Goal: Transaction & Acquisition: Book appointment/travel/reservation

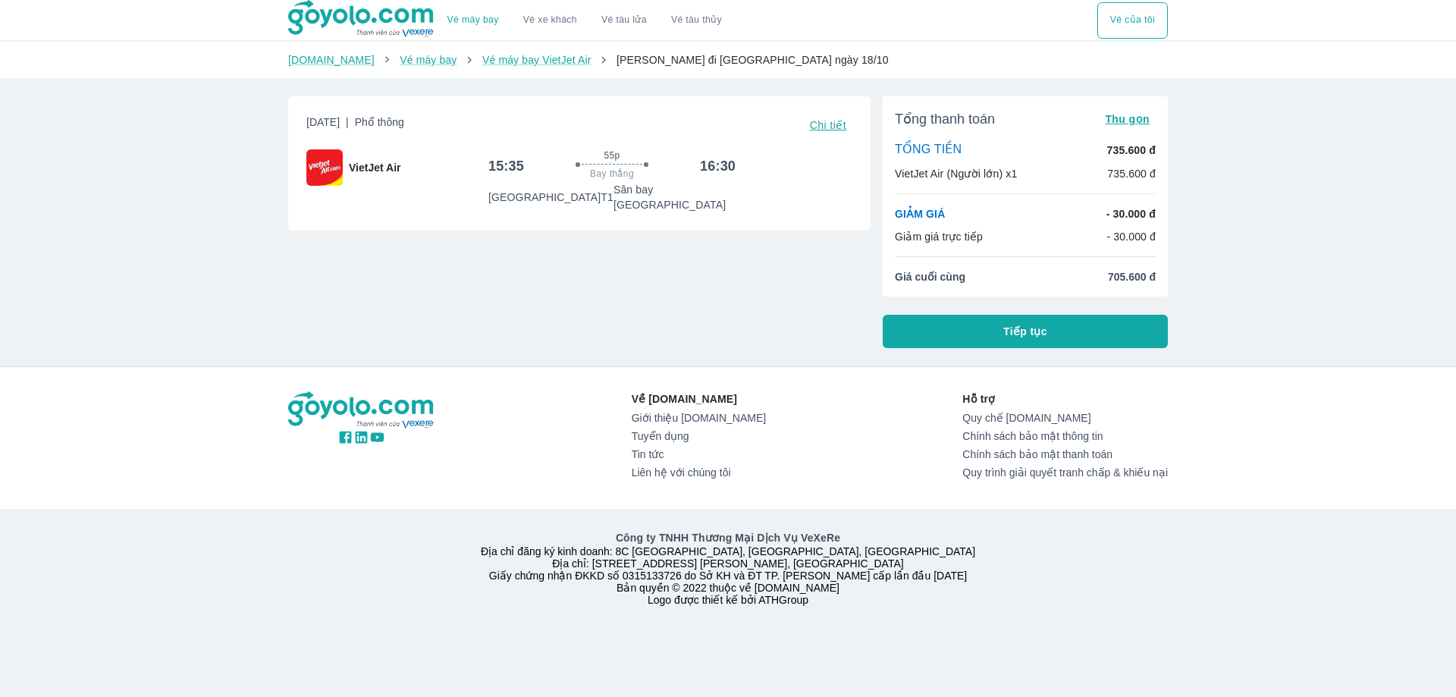
click at [827, 128] on span "Chi tiết" at bounding box center [828, 125] width 36 height 12
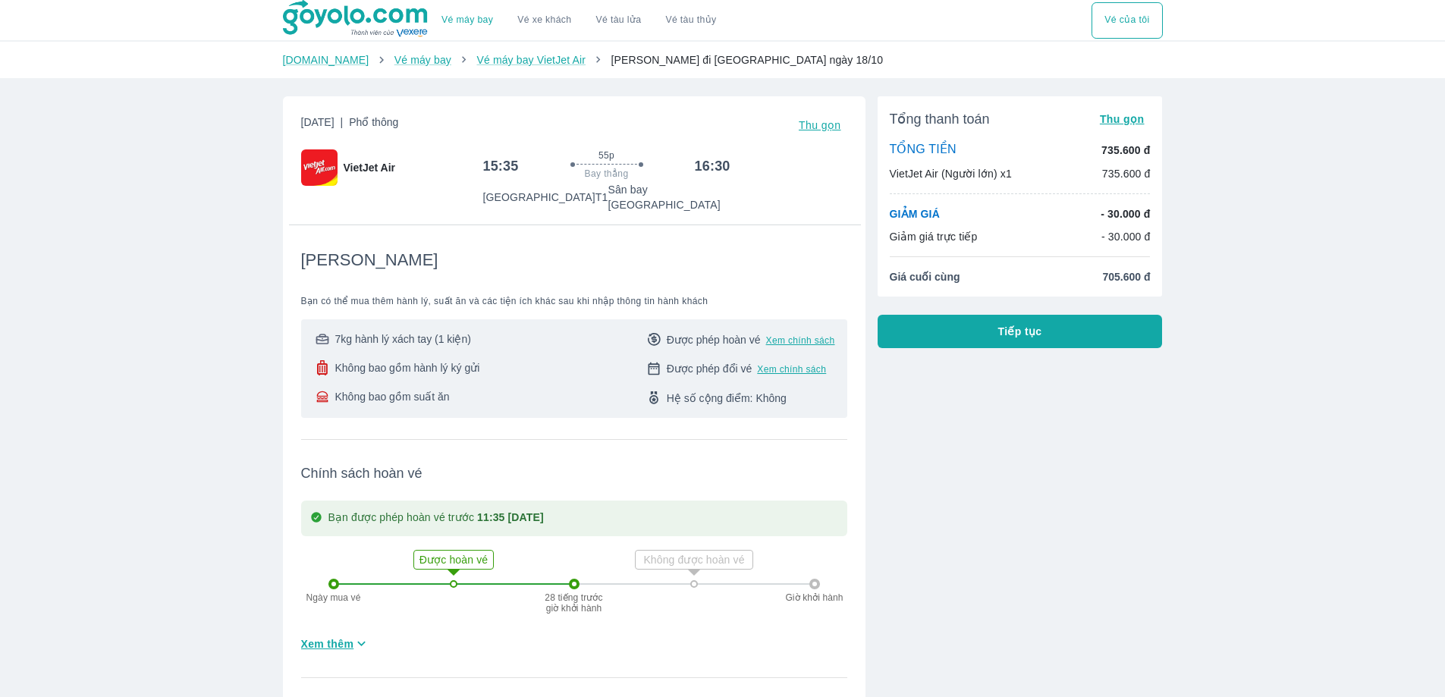
click at [407, 360] on span "Không bao gồm hành lý ký gửi" at bounding box center [407, 367] width 145 height 15
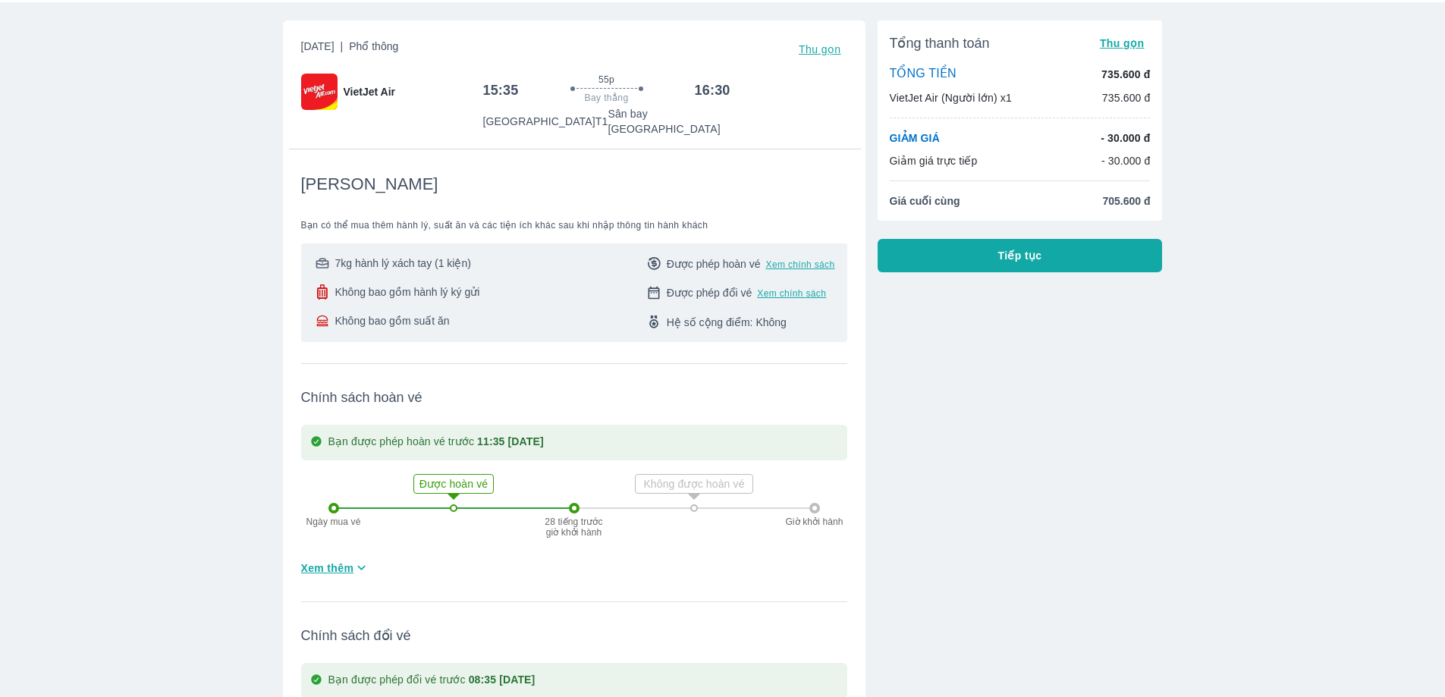
click at [1323, 347] on div "Vé máy bay Vé xe khách Vé tàu lửa Vé tàu thủy Vé của tôi [DOMAIN_NAME] Vé máy b…" at bounding box center [722, 519] width 1445 height 1191
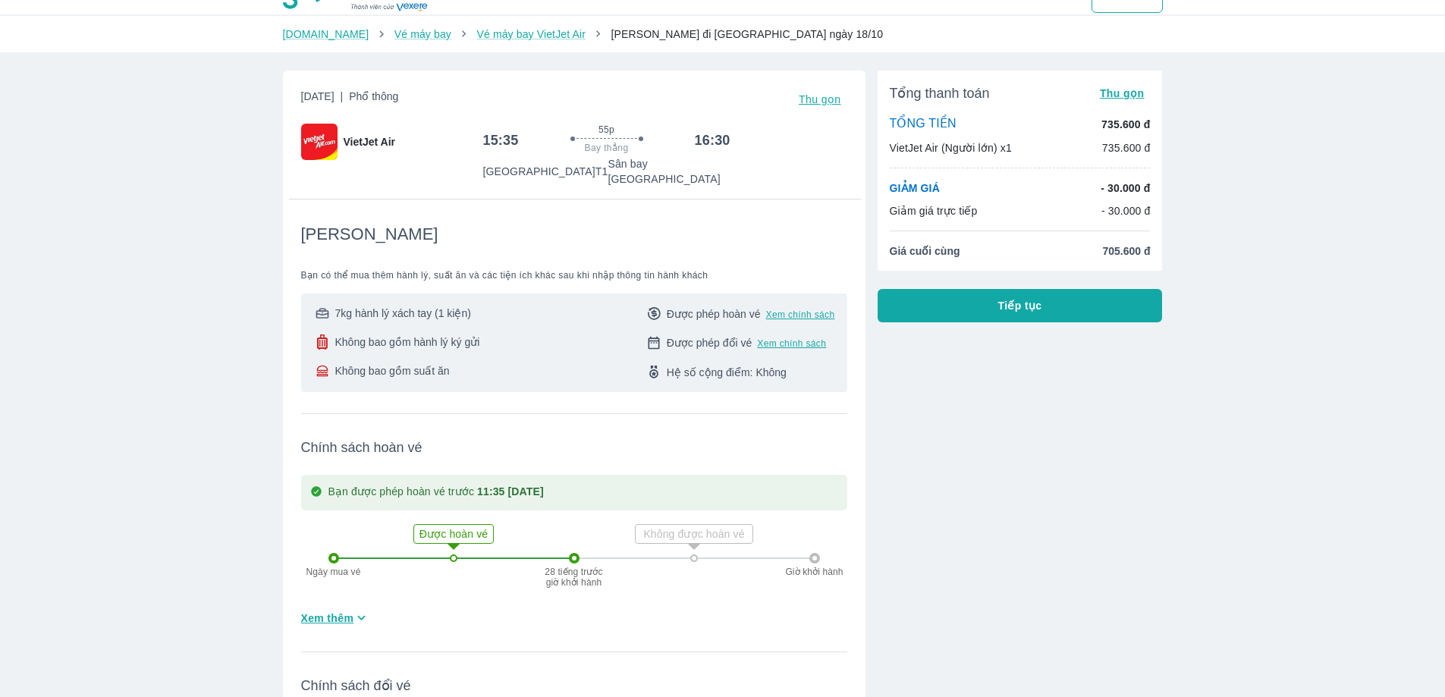
scroll to position [0, 0]
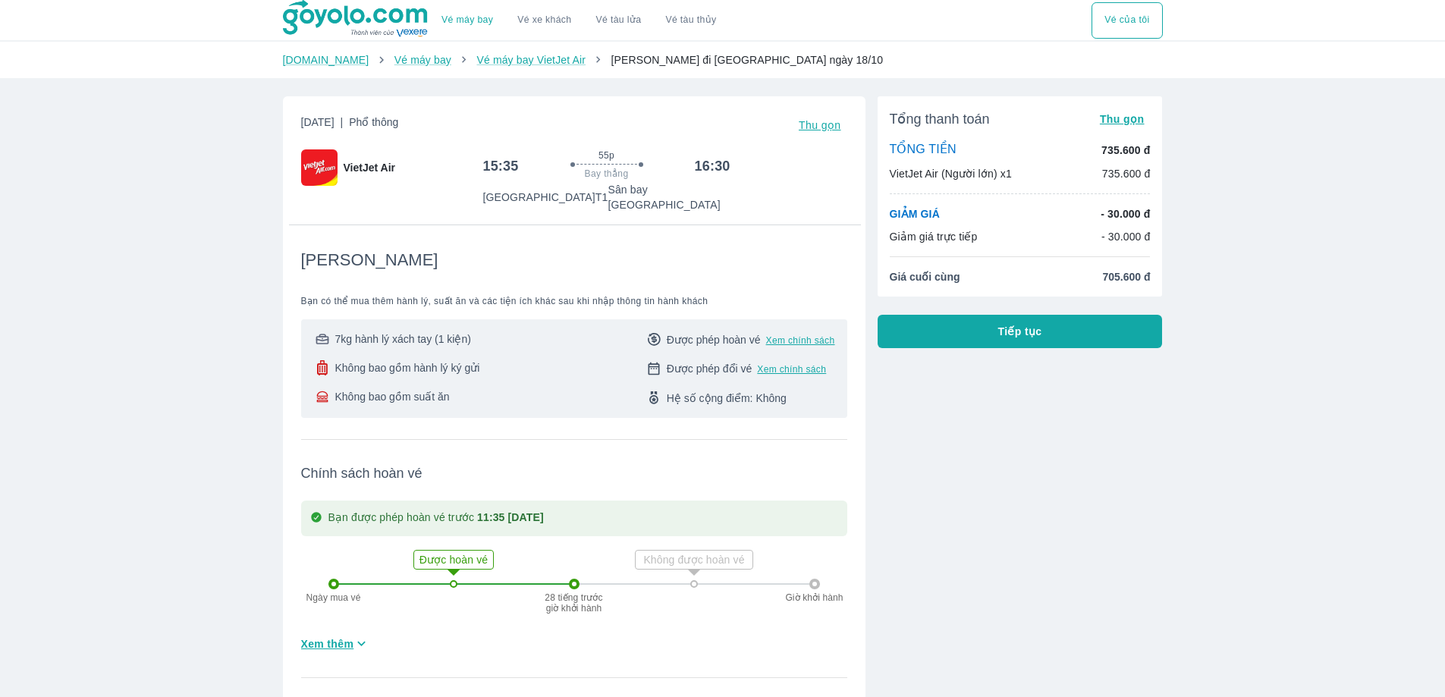
click at [111, 573] on div "Vé máy bay Vé xe khách Vé tàu lửa Vé tàu thủy Vé của tôi [DOMAIN_NAME] Vé máy b…" at bounding box center [722, 595] width 1445 height 1191
drag, startPoint x: 1359, startPoint y: 412, endPoint x: 943, endPoint y: 585, distance: 450.4
click at [1355, 413] on div "Vé máy bay Vé xe khách Vé tàu lửa Vé tàu thủy Vé của tôi [DOMAIN_NAME] Vé máy b…" at bounding box center [722, 595] width 1445 height 1191
click at [230, 320] on div "Vé máy bay Vé xe khách Vé tàu lửa Vé tàu thủy Vé của tôi [DOMAIN_NAME] Vé máy b…" at bounding box center [722, 595] width 1445 height 1191
drag, startPoint x: 1331, startPoint y: 469, endPoint x: 1144, endPoint y: 534, distance: 197.6
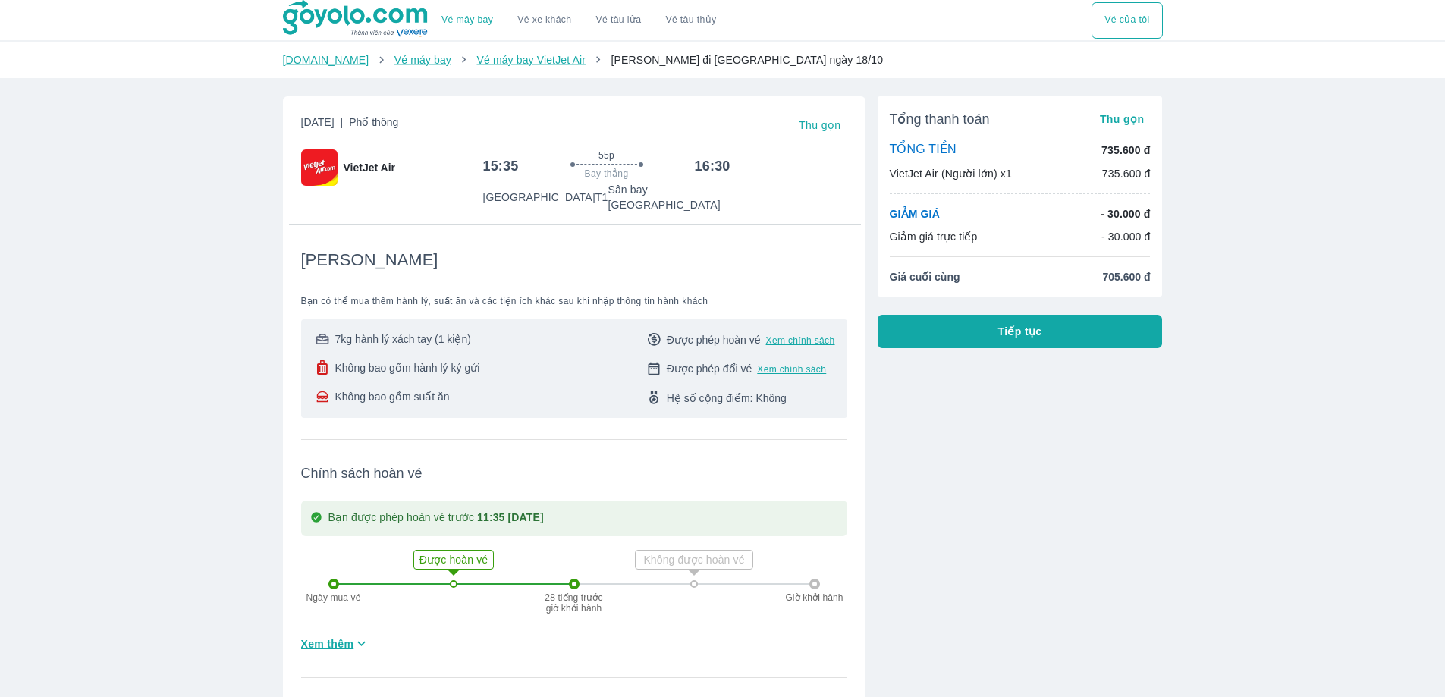
click at [1331, 469] on div "Vé máy bay Vé xe khách Vé tàu lửa Vé tàu thủy Vé của tôi [DOMAIN_NAME] Vé máy b…" at bounding box center [722, 595] width 1445 height 1191
click at [183, 477] on div "Vé máy bay Vé xe khách Vé tàu lửa Vé tàu thủy Vé của tôi [DOMAIN_NAME] Vé máy b…" at bounding box center [722, 595] width 1445 height 1191
click at [1001, 582] on div "Tổng thanh toán Thu gọn TỔNG TIỀN 735.600 đ VietJet Air (Người lớn) x1 735.600 …" at bounding box center [1013, 498] width 297 height 828
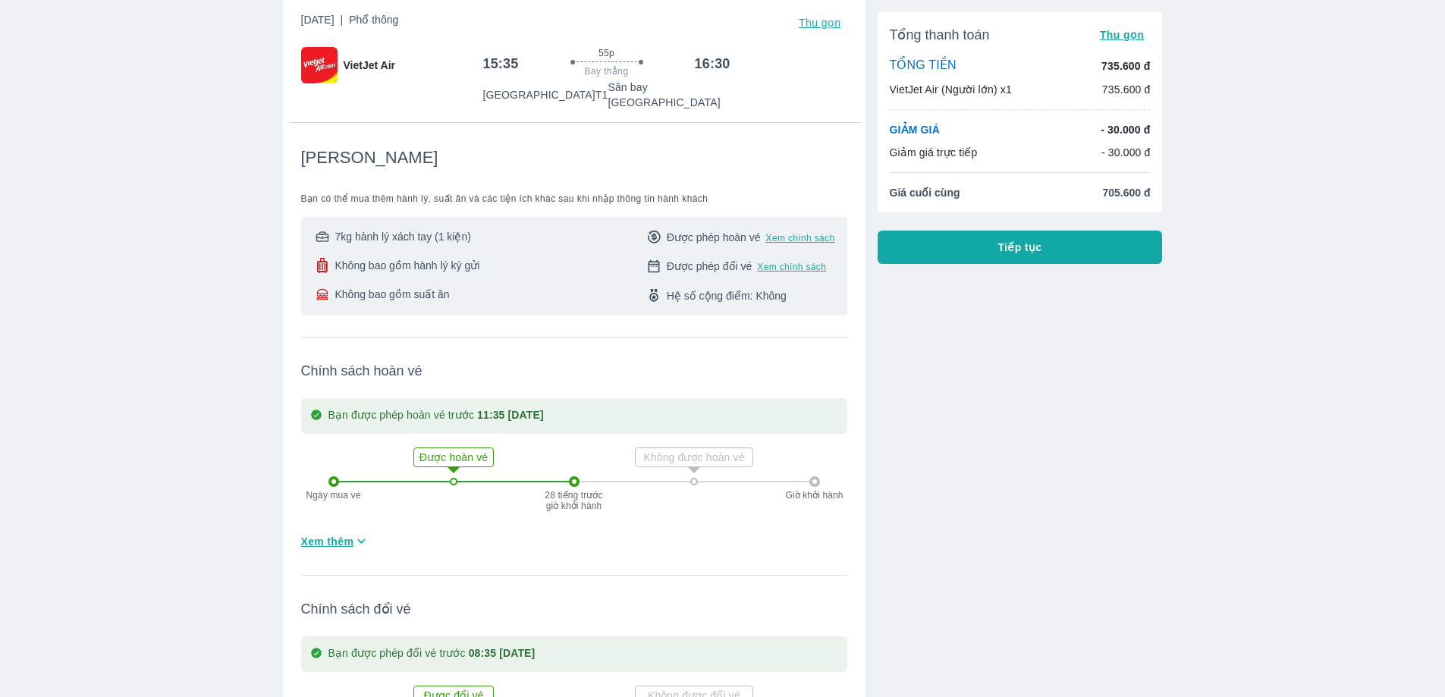
scroll to position [227, 0]
